Goal: Task Accomplishment & Management: Manage account settings

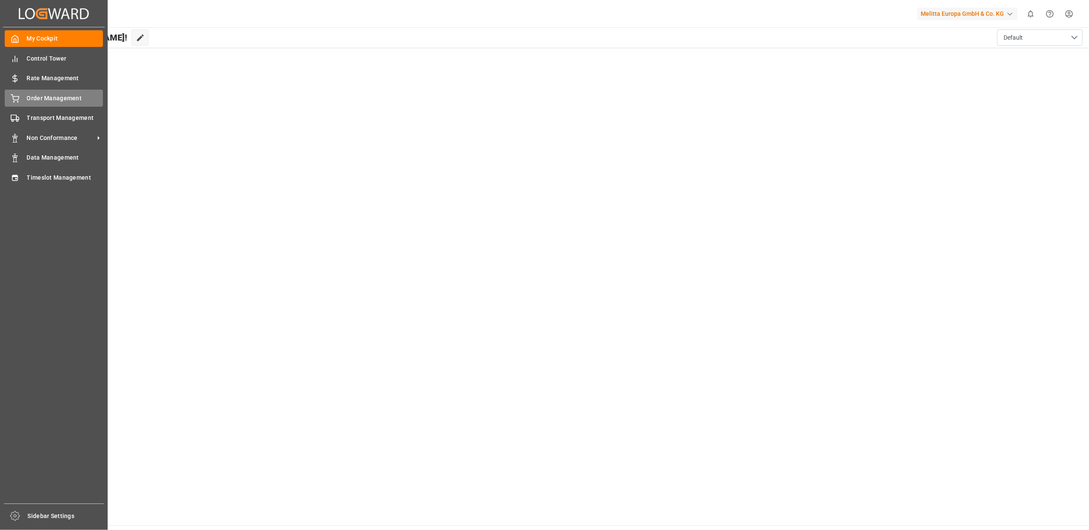
click at [32, 93] on div "Order Management Order Management" at bounding box center [54, 98] width 98 height 17
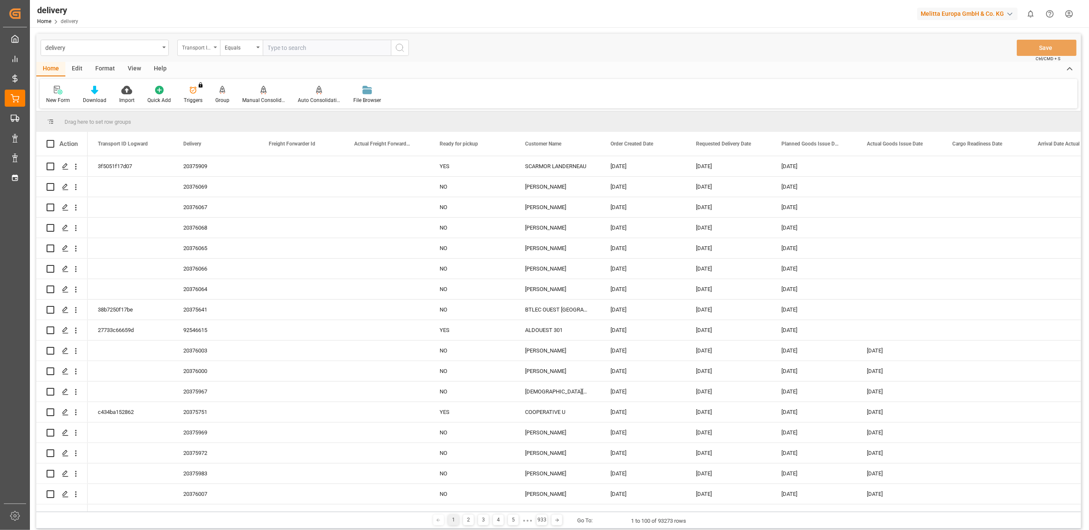
click at [211, 50] on div "Transport ID Logward" at bounding box center [198, 48] width 43 height 16
click at [221, 102] on div "Delivery" at bounding box center [241, 105] width 127 height 18
click at [286, 45] on input "text" at bounding box center [327, 48] width 128 height 16
type input "20375536"
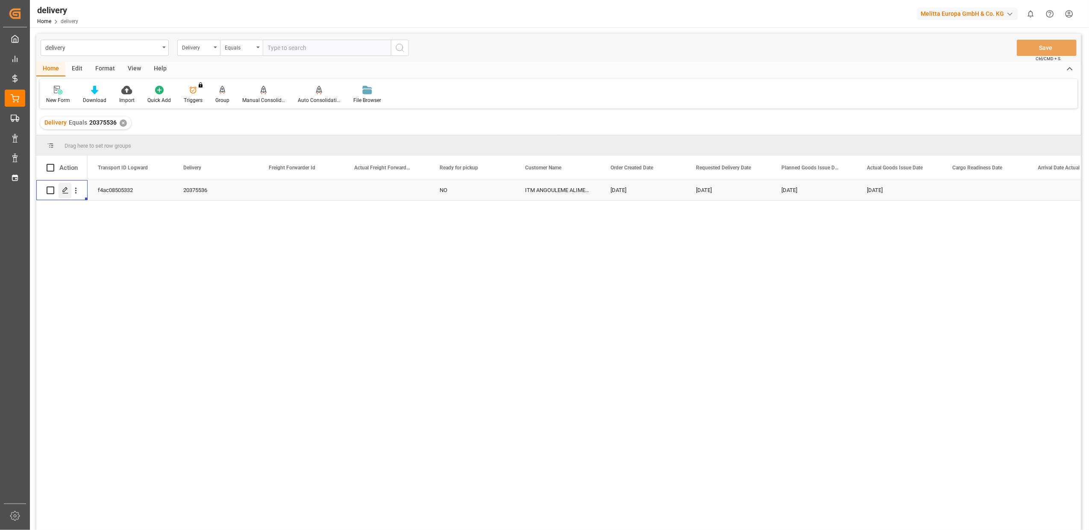
click at [67, 190] on icon "Press SPACE to select this row." at bounding box center [65, 190] width 7 height 7
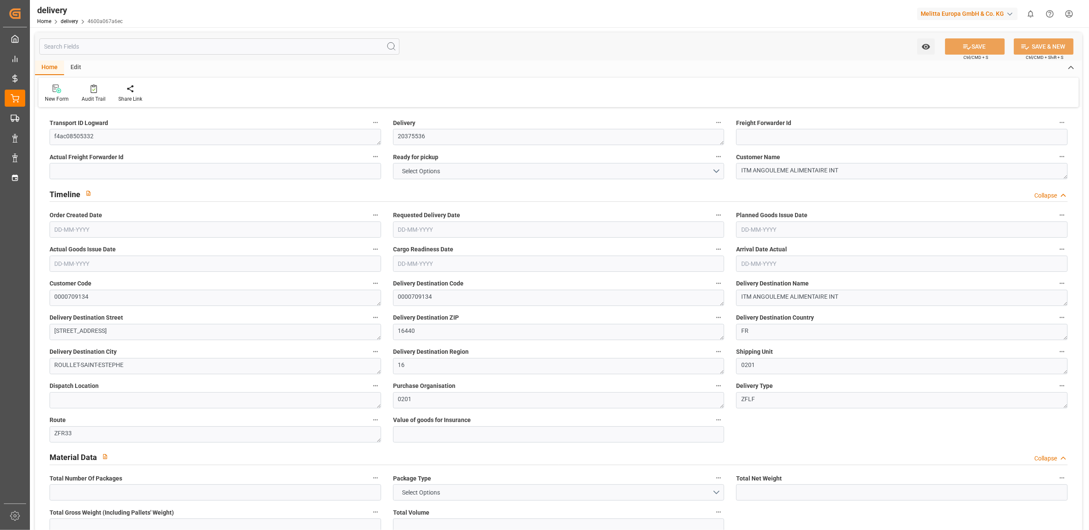
type input "3"
type input "1112.376"
type input "1339"
type input "2834.4"
type input "0"
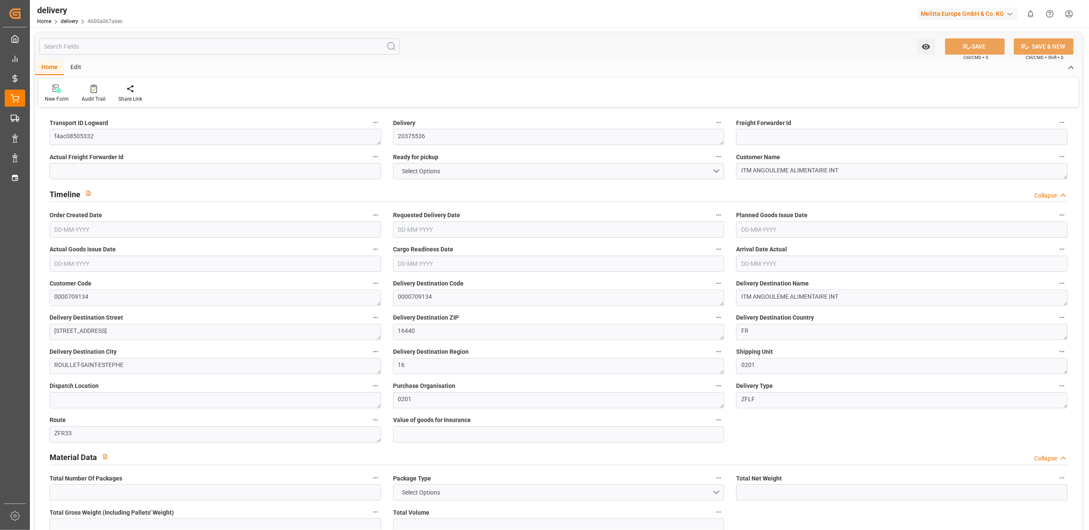
type input "3"
type input "0"
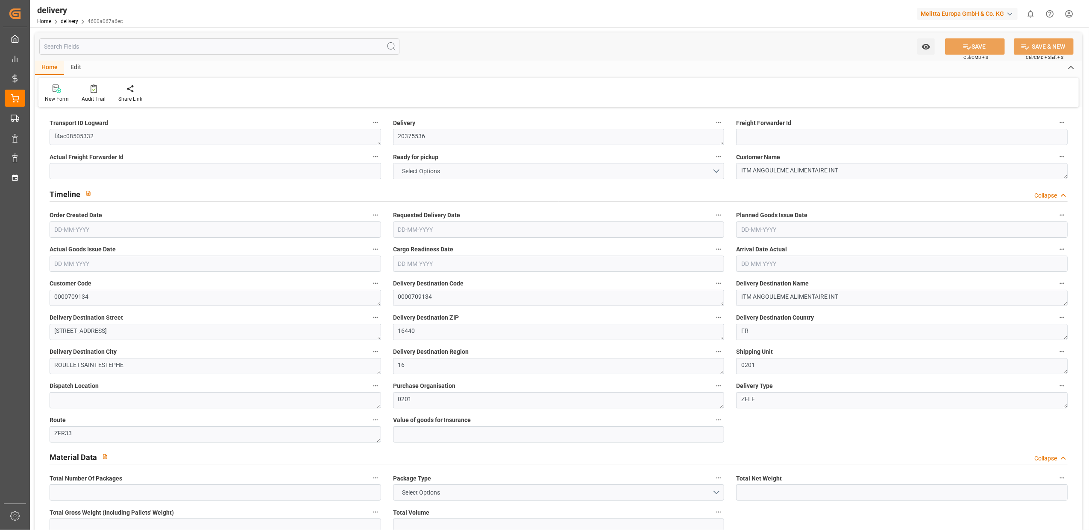
type input "0"
type input "213.27"
type input "7.35"
type input "0"
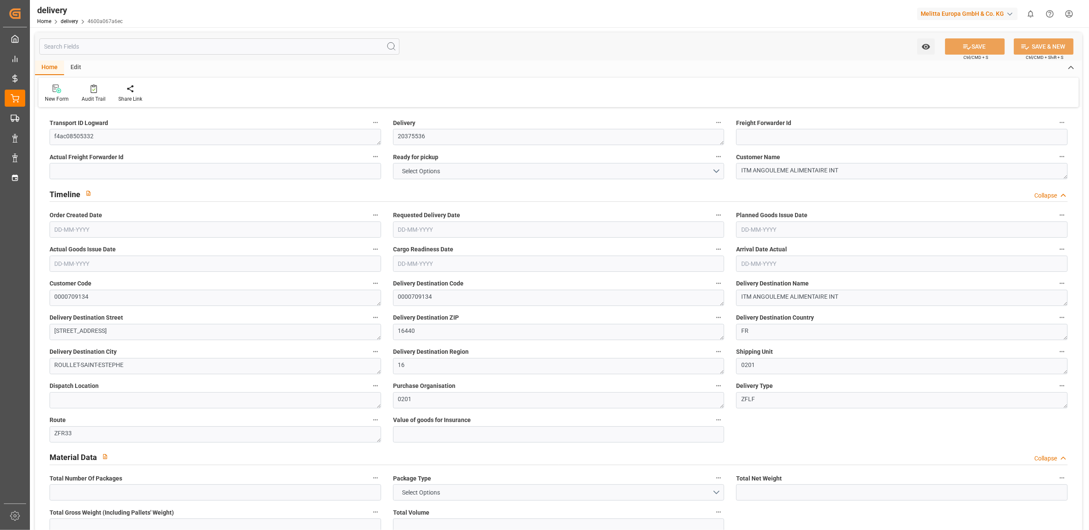
type input "1.5"
type input "1.3"
type input "0"
type input "4.5"
type input "1207.704"
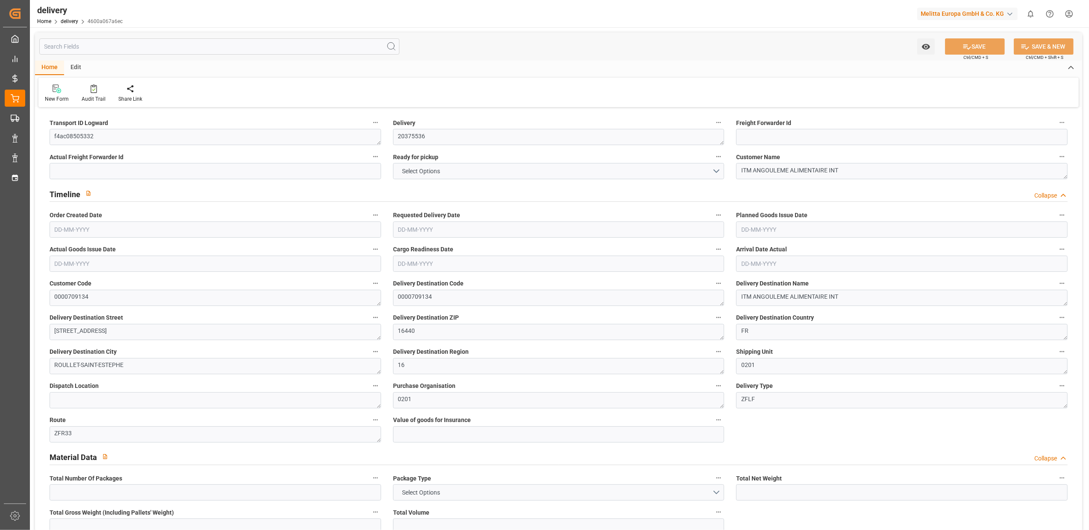
type input "101"
type input "5859.2577"
type input "0.3759"
type input "0"
type input "[DATE]"
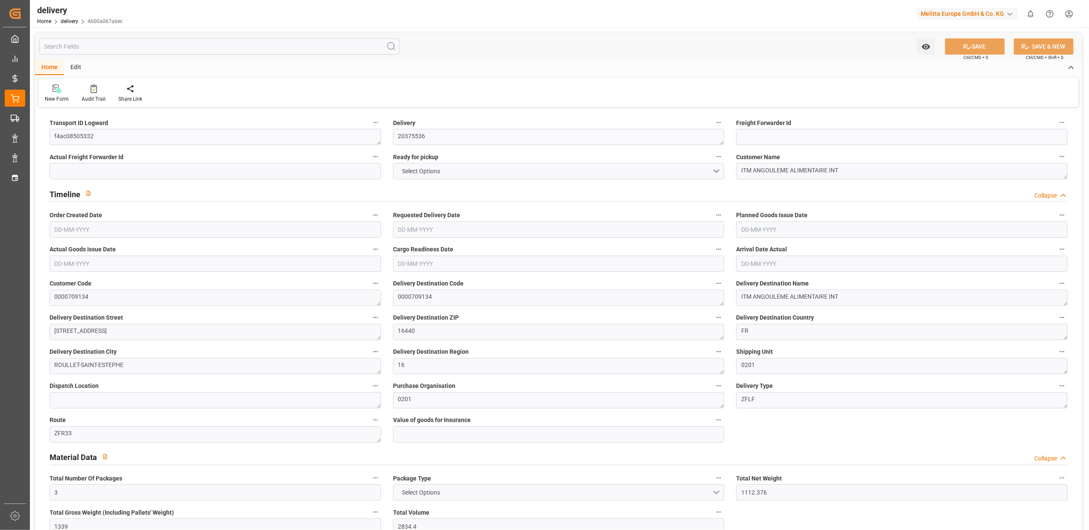
type input "[DATE]"
type input "[DATE] 11:00"
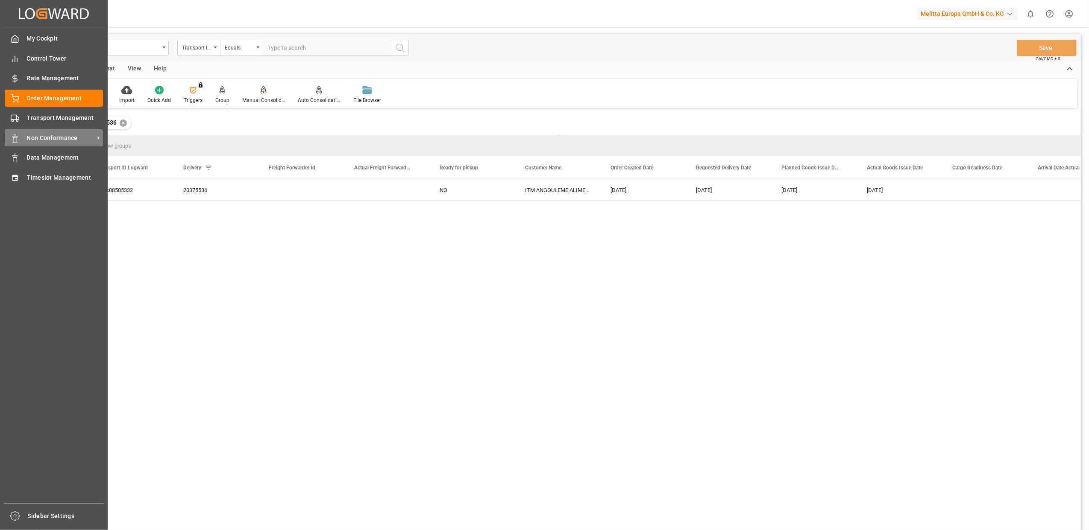
click at [31, 132] on div "Non Conformance Non Conformance" at bounding box center [54, 137] width 98 height 17
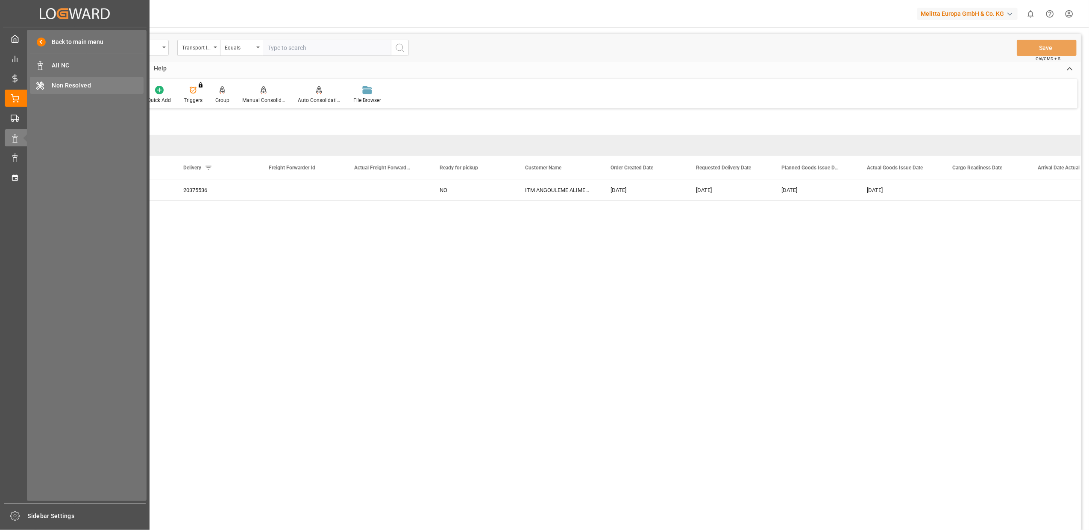
click at [94, 84] on span "Non Resolved" at bounding box center [98, 85] width 92 height 9
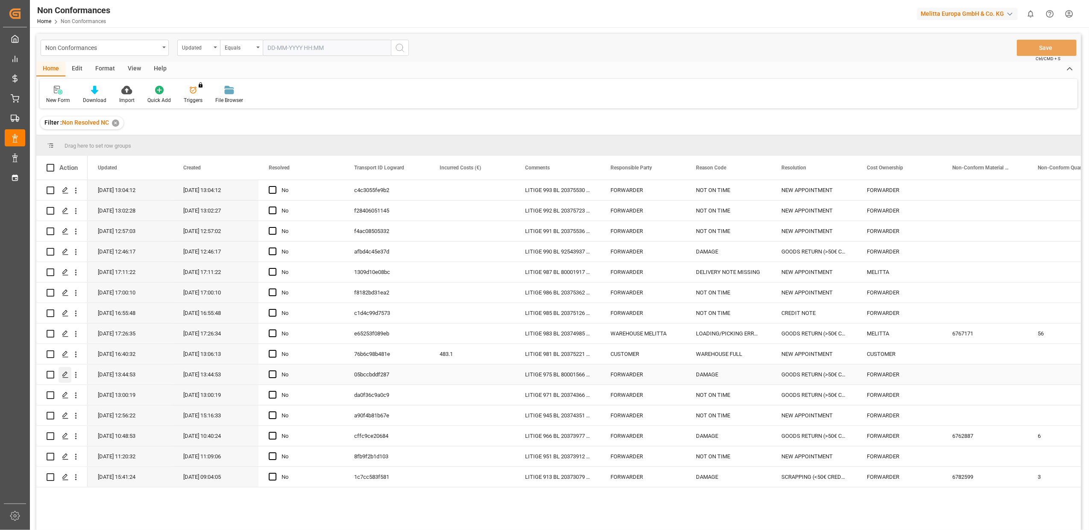
click at [63, 375] on polygon "Press SPACE to select this row." at bounding box center [65, 374] width 4 height 4
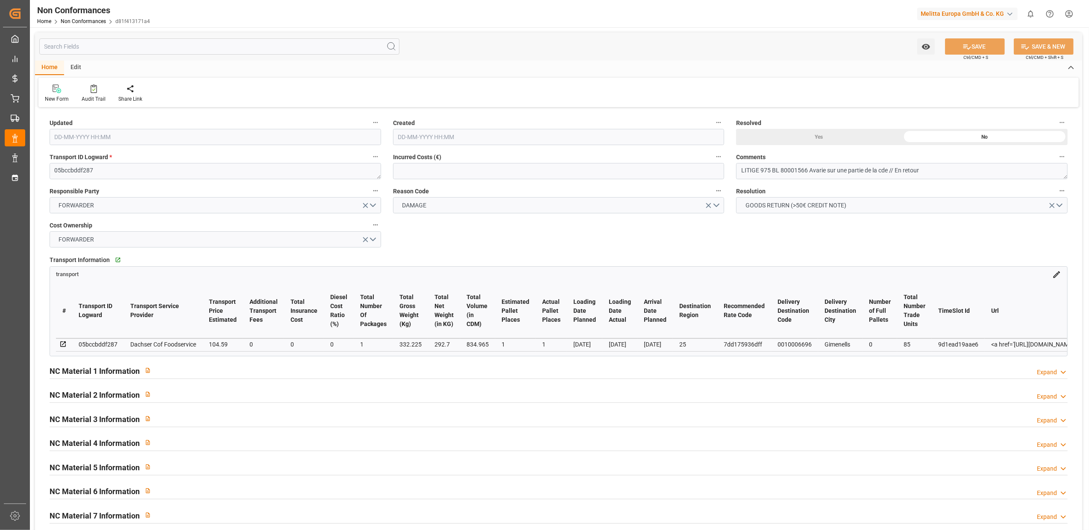
type input "[DATE] 11:44"
drag, startPoint x: 932, startPoint y: 171, endPoint x: 897, endPoint y: 171, distance: 35.0
click at [897, 171] on textarea "LITIGE 975 BL 80001566 Avarie sur une partie de la cde // En retour" at bounding box center [901, 171] width 331 height 16
type textarea "LITIGE 975 BL 80001566 Avarie sur une partie de la cde // BE 672 Avarie à refac…"
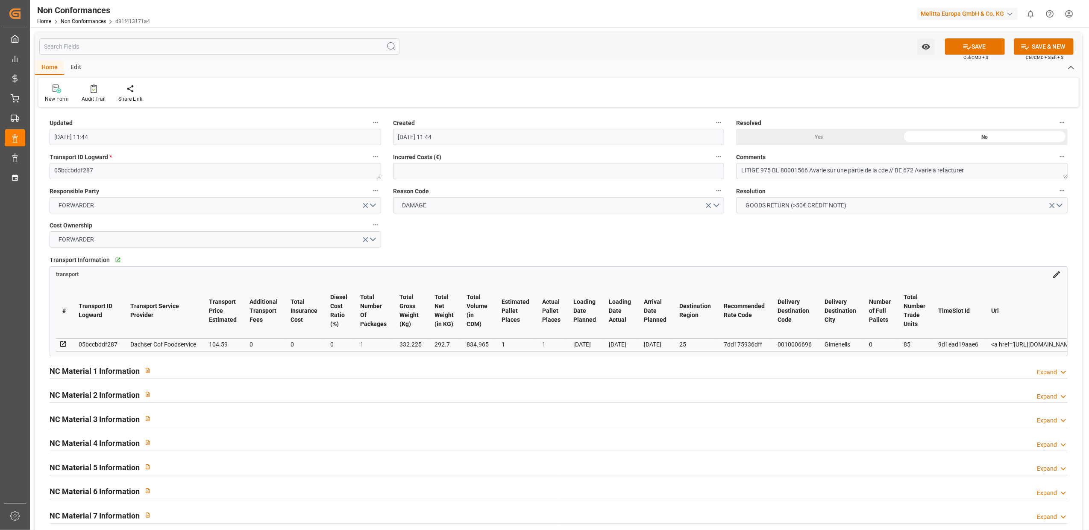
click at [817, 132] on div "Yes" at bounding box center [819, 137] width 166 height 16
click at [980, 50] on button "SAVE" at bounding box center [975, 46] width 60 height 16
type input "[DATE] 14:21"
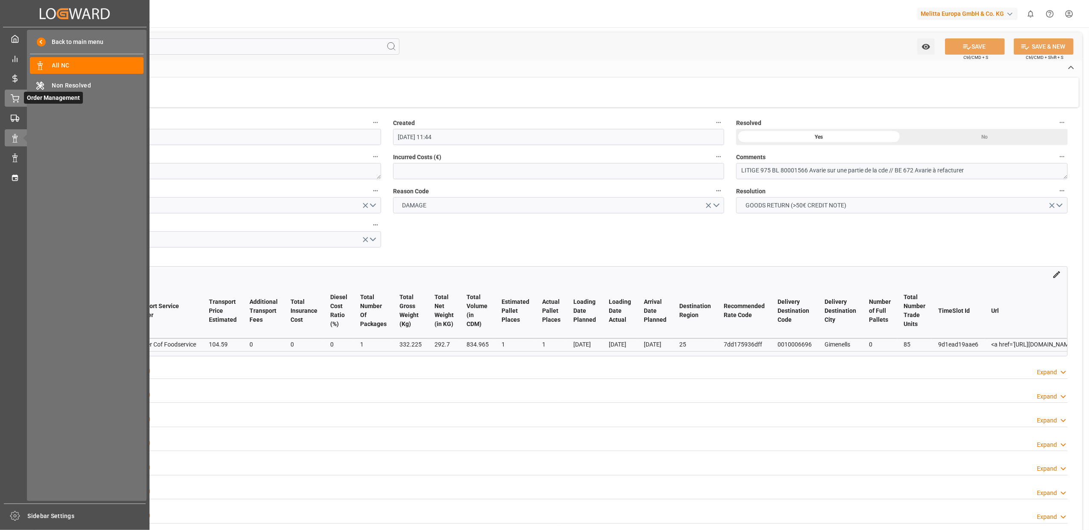
click at [20, 95] on div "Order Management Order Management" at bounding box center [75, 98] width 140 height 17
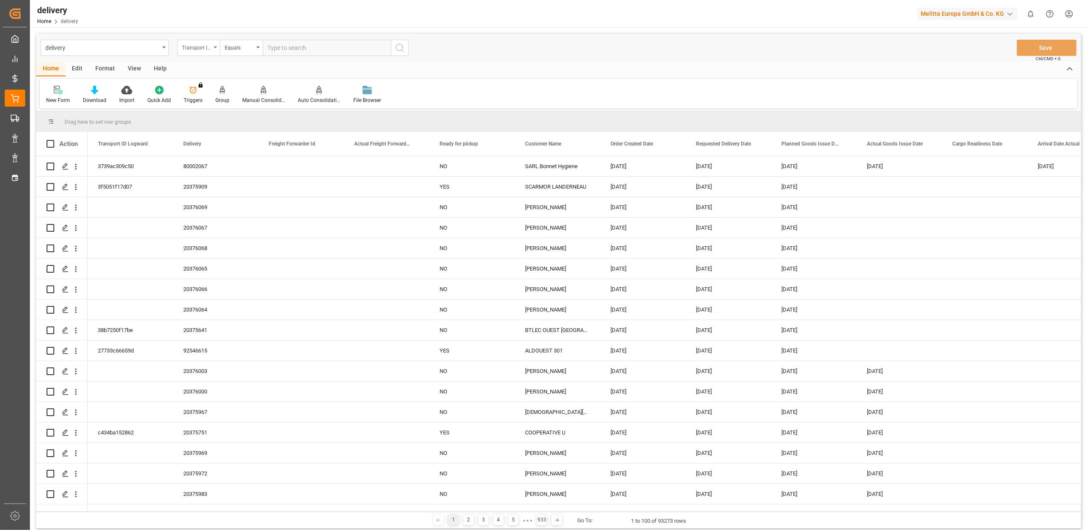
click at [214, 48] on div "Transport ID Logward" at bounding box center [198, 48] width 43 height 16
click at [218, 108] on div "Delivery" at bounding box center [241, 105] width 127 height 18
click at [313, 50] on input "text" at bounding box center [327, 48] width 128 height 16
paste input "20375715"
type input "20375715"
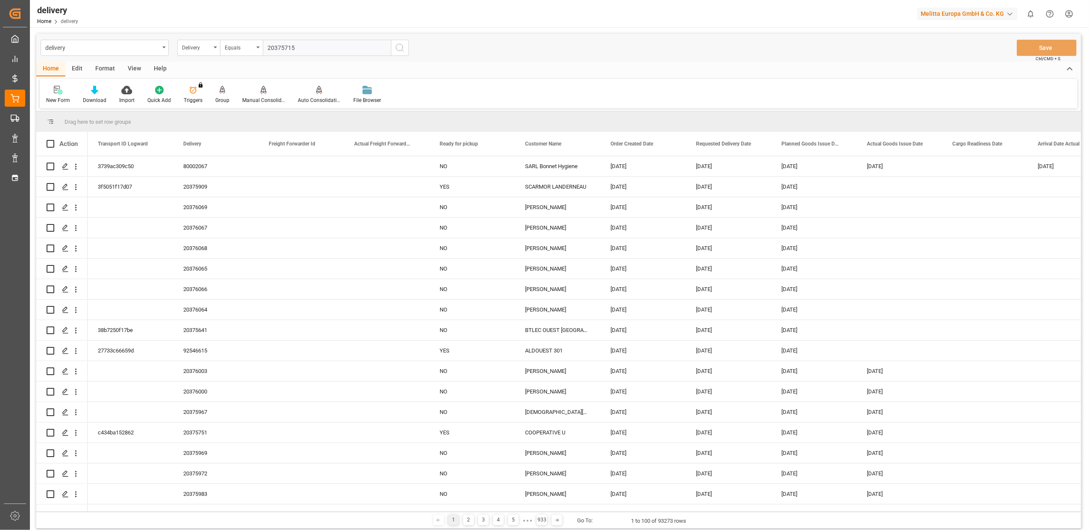
click at [401, 50] on icon "search button" at bounding box center [400, 48] width 10 height 10
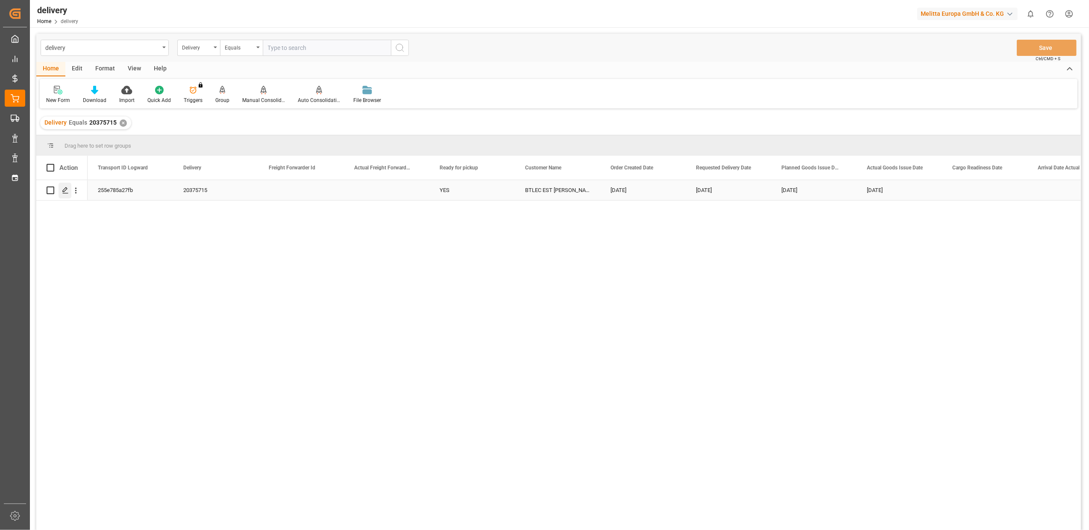
click at [67, 195] on div "Press SPACE to select this row." at bounding box center [65, 191] width 13 height 16
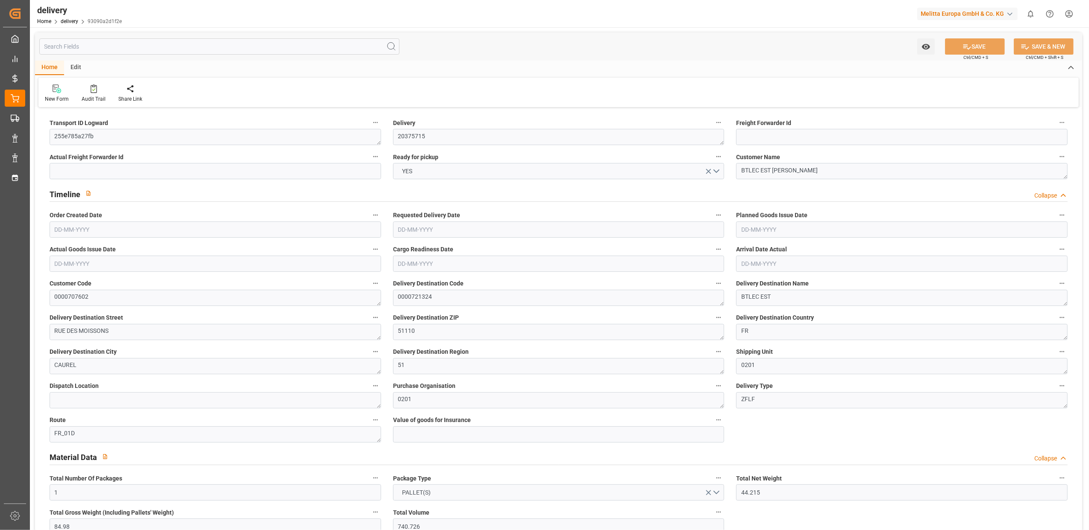
type input "[DATE]"
type input "[DATE] 11:01"
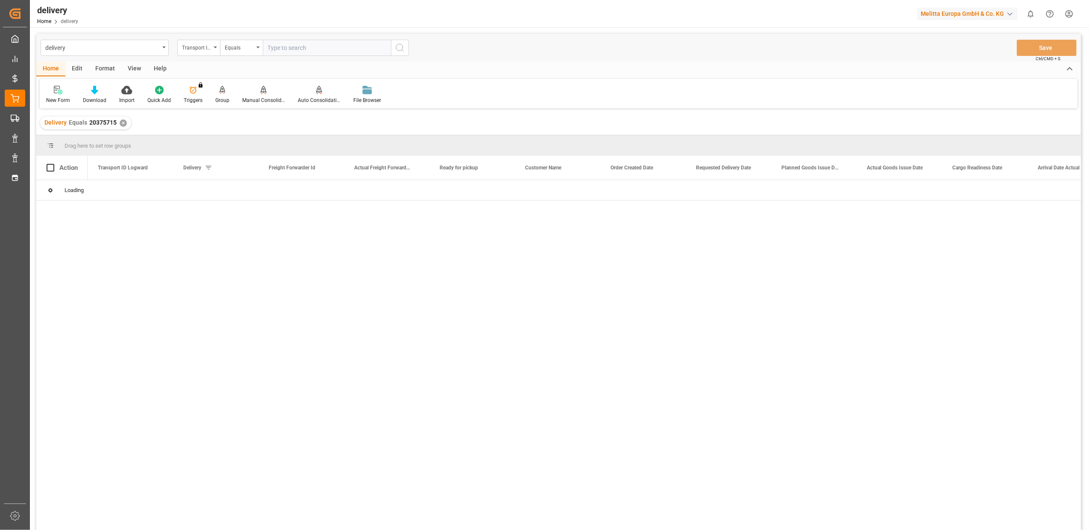
click at [120, 123] on div "✕" at bounding box center [123, 123] width 7 height 7
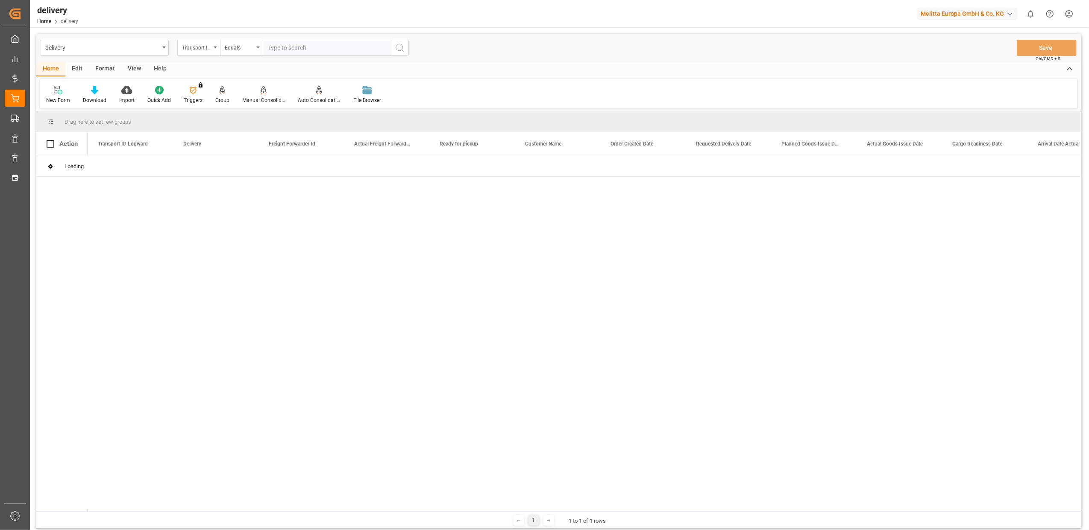
click at [215, 47] on icon "open menu" at bounding box center [215, 48] width 3 height 2
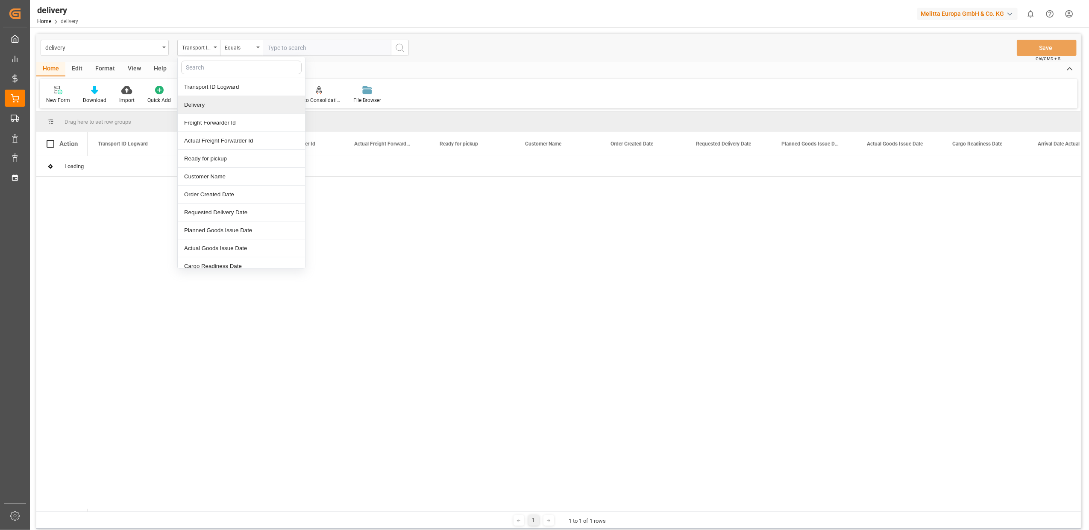
click at [224, 109] on div "Delivery" at bounding box center [241, 105] width 127 height 18
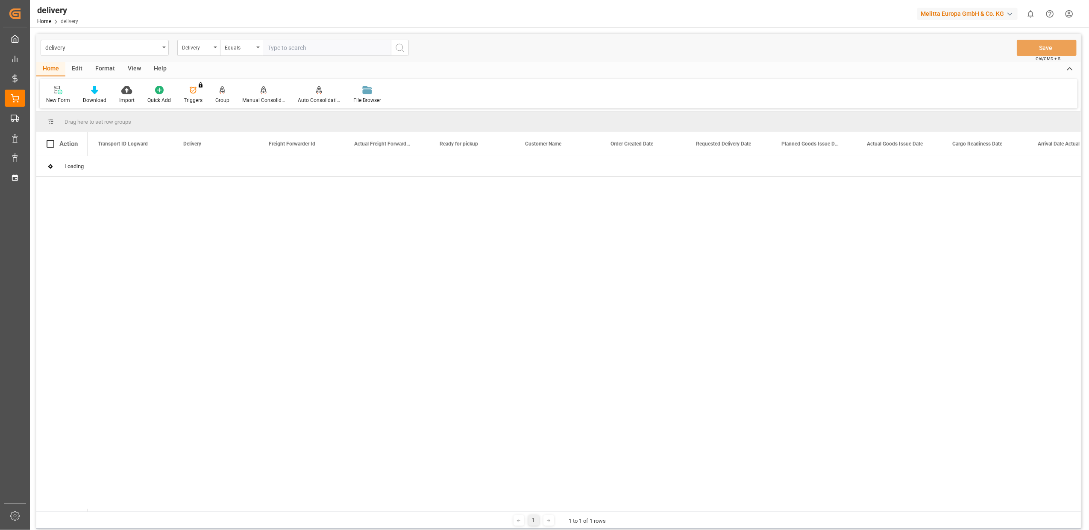
click at [293, 36] on div "delivery Delivery Equals Save Ctrl/CMD + S" at bounding box center [558, 48] width 1044 height 28
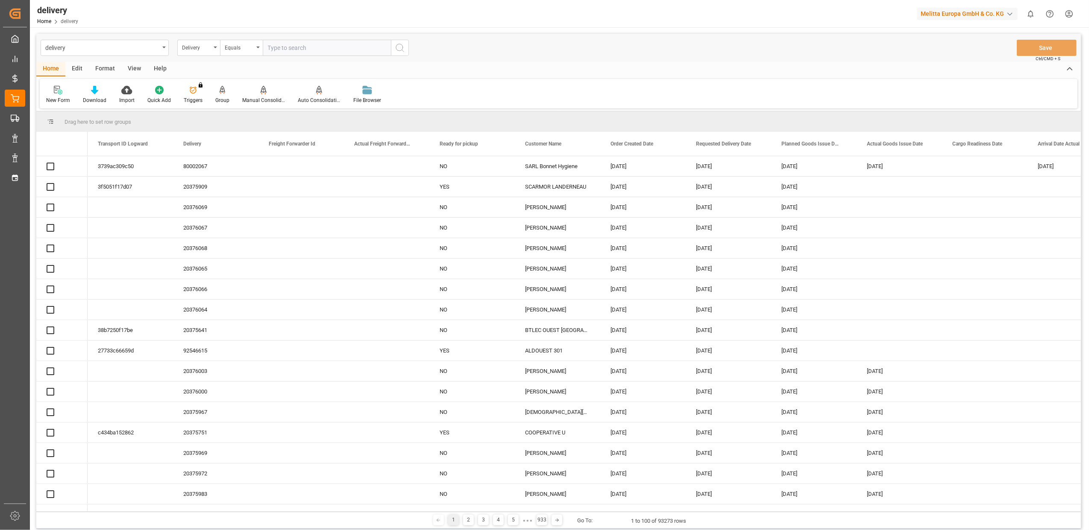
click at [293, 47] on input "text" at bounding box center [327, 48] width 128 height 16
paste input "20375715"
type input "20375716"
click at [402, 49] on circle "search button" at bounding box center [399, 47] width 7 height 7
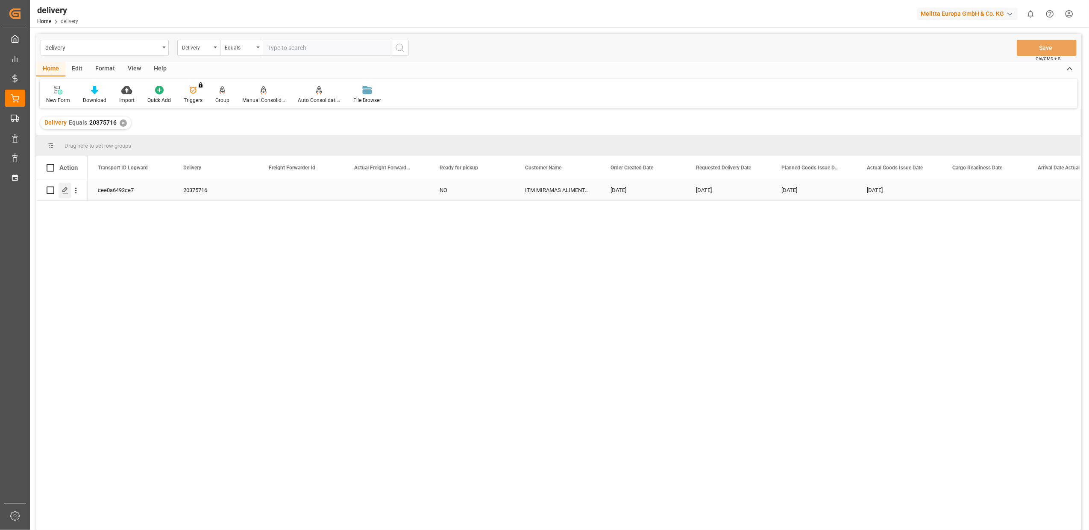
click at [70, 193] on div "Press SPACE to select this row." at bounding box center [65, 191] width 13 height 16
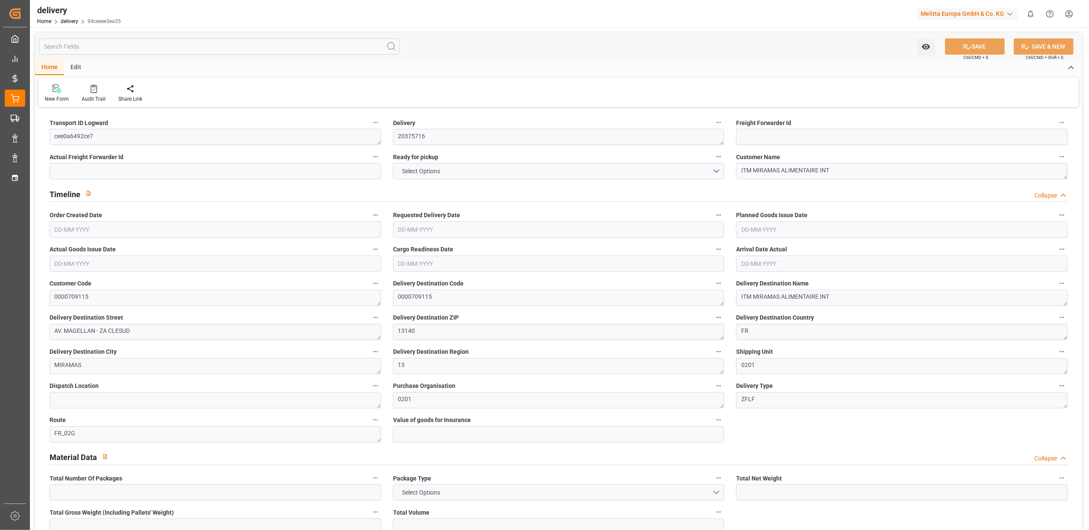
type input "1"
type input "145.152"
type input "286"
type input "1075.2"
type input "56"
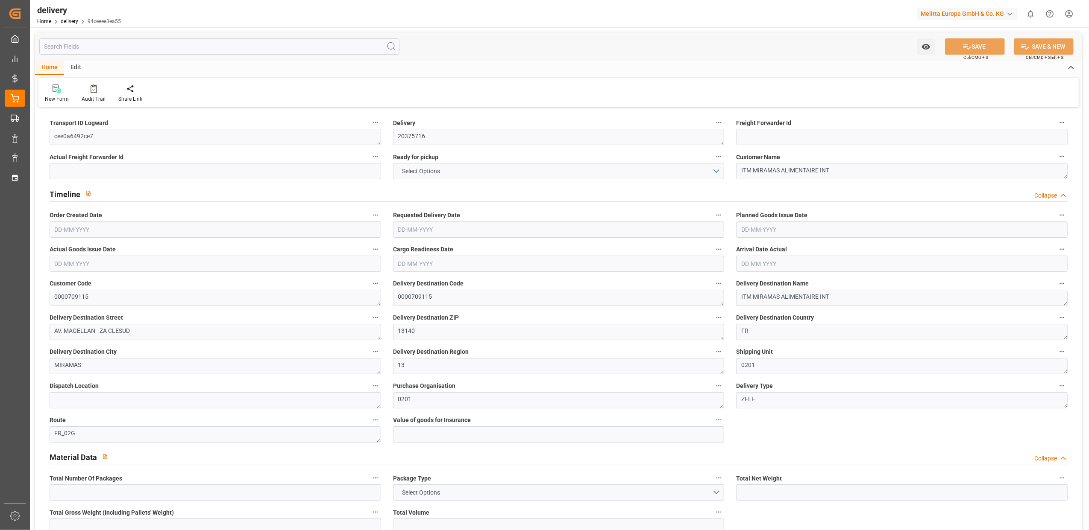
type input "1"
type input "0"
type input "1"
type input "0"
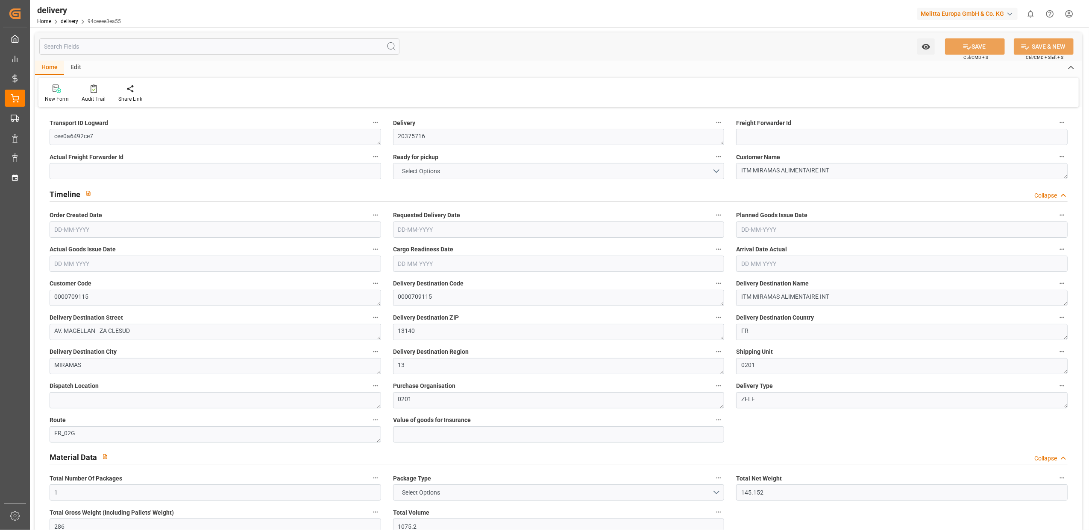
type input "0"
type input "-3.726"
type input "92"
type input "88.274"
type input "0"
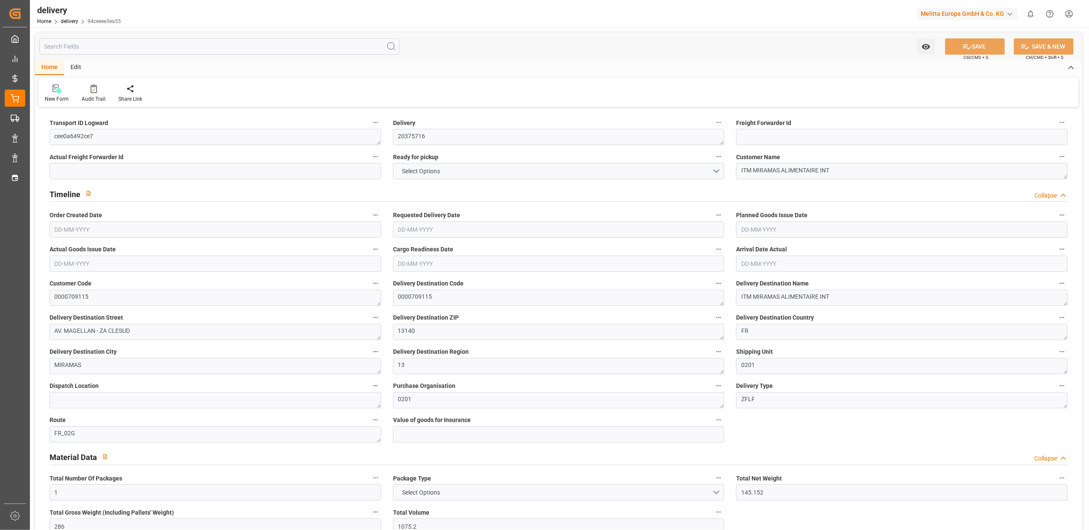
type input "20.16"
type input "1.5"
type input "1.3"
type input "0"
type input "1.5"
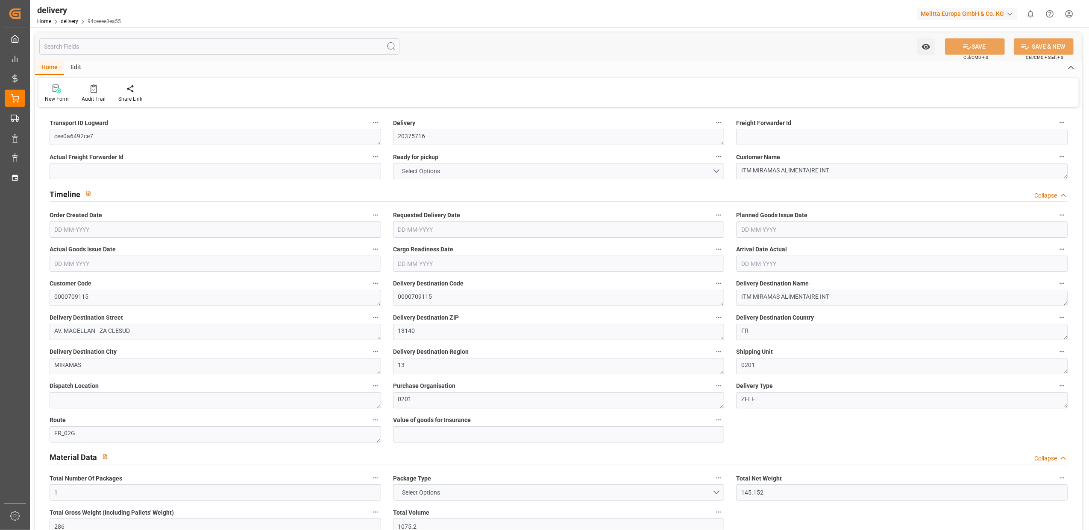
type input "247.296"
type input "101"
type input "1668.6872"
type input "0.107"
type input "0"
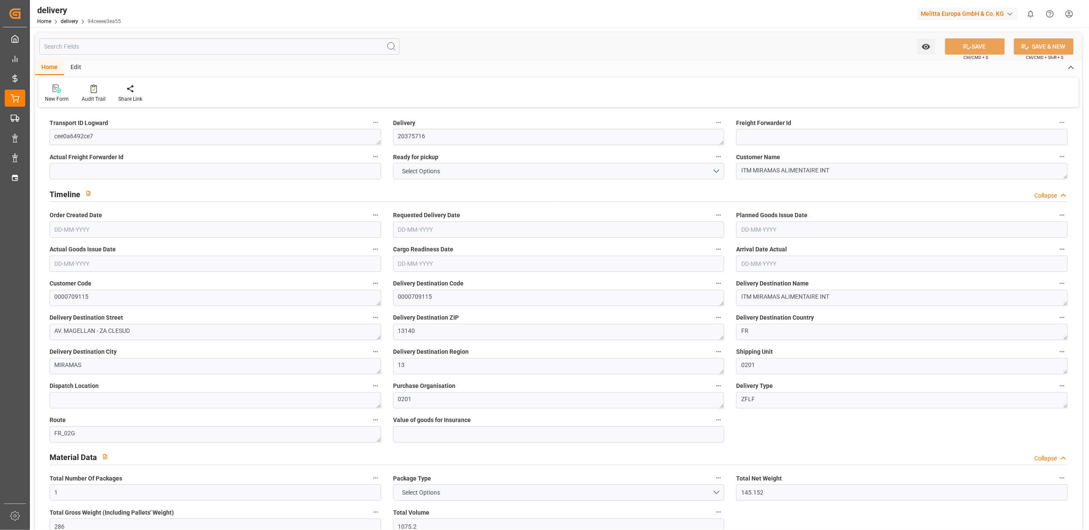
type input "[DATE]"
type input "[DATE] 11:01"
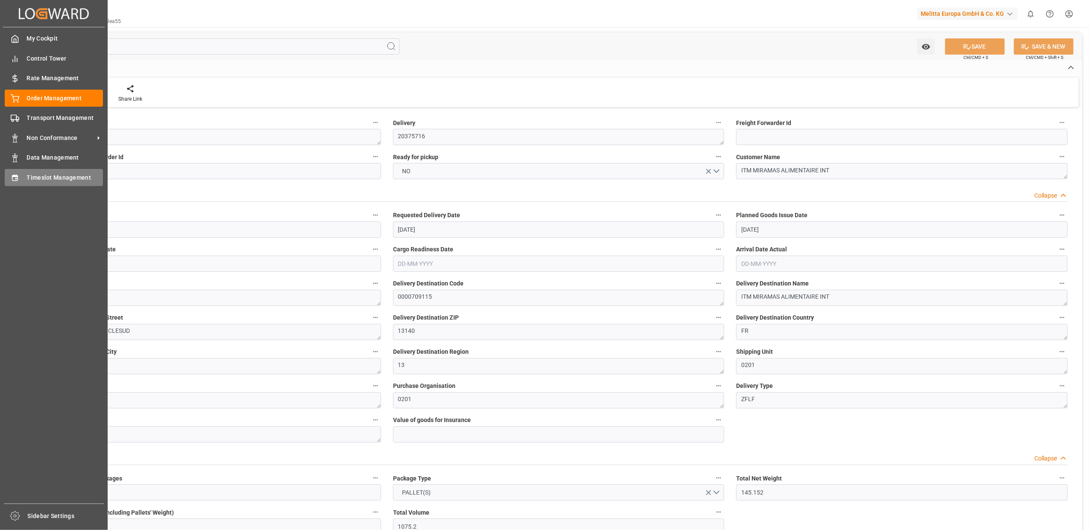
click at [49, 171] on div "Timeslot Management Timeslot Management" at bounding box center [54, 177] width 98 height 17
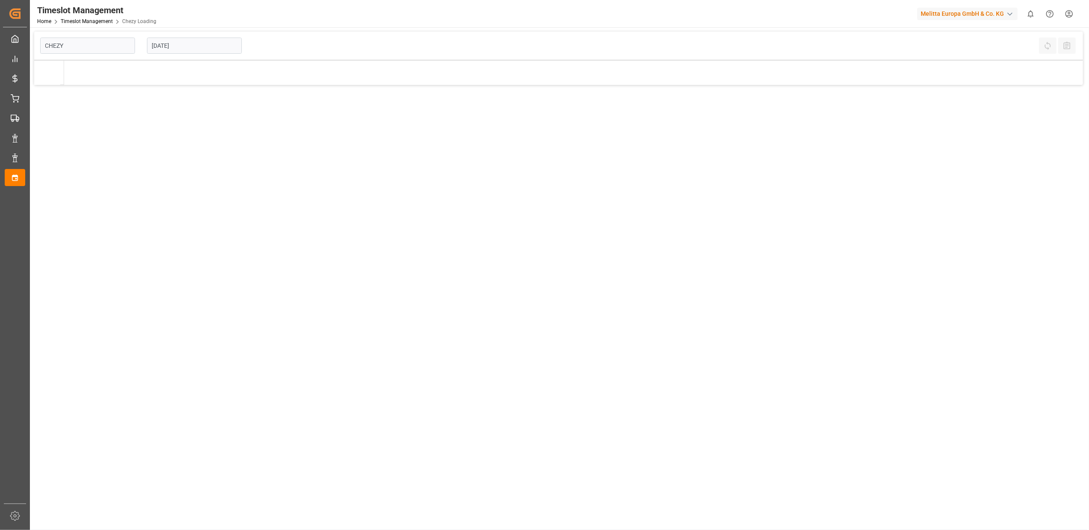
type input "Chezy Loading"
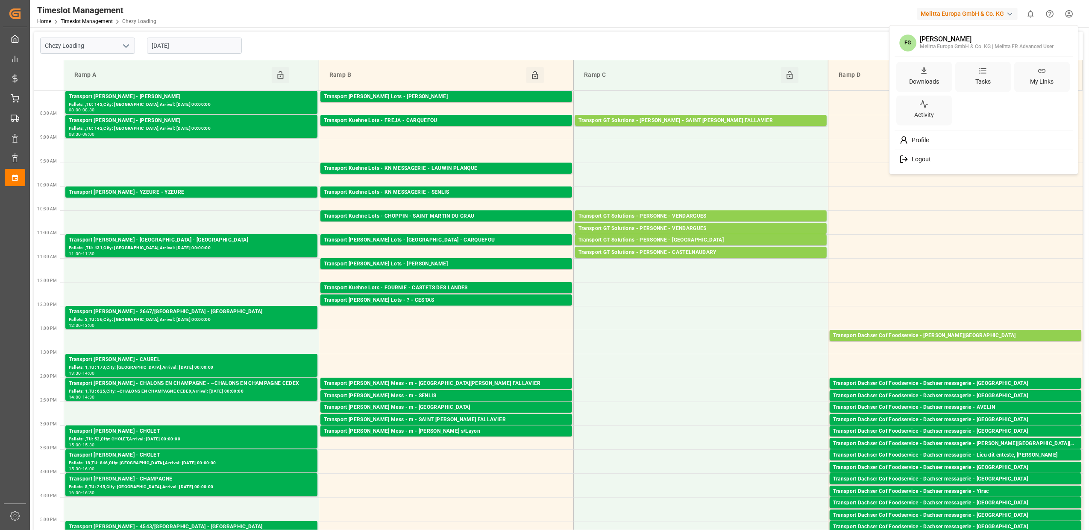
click at [1068, 15] on html "Created by potrace 1.15, written by [PERSON_NAME] [DATE]-[DATE] Created by potr…" at bounding box center [544, 265] width 1089 height 530
drag, startPoint x: 938, startPoint y: 163, endPoint x: 903, endPoint y: 160, distance: 35.6
click at [937, 163] on div "Logout" at bounding box center [983, 160] width 175 height 16
